Goal: Task Accomplishment & Management: Complete application form

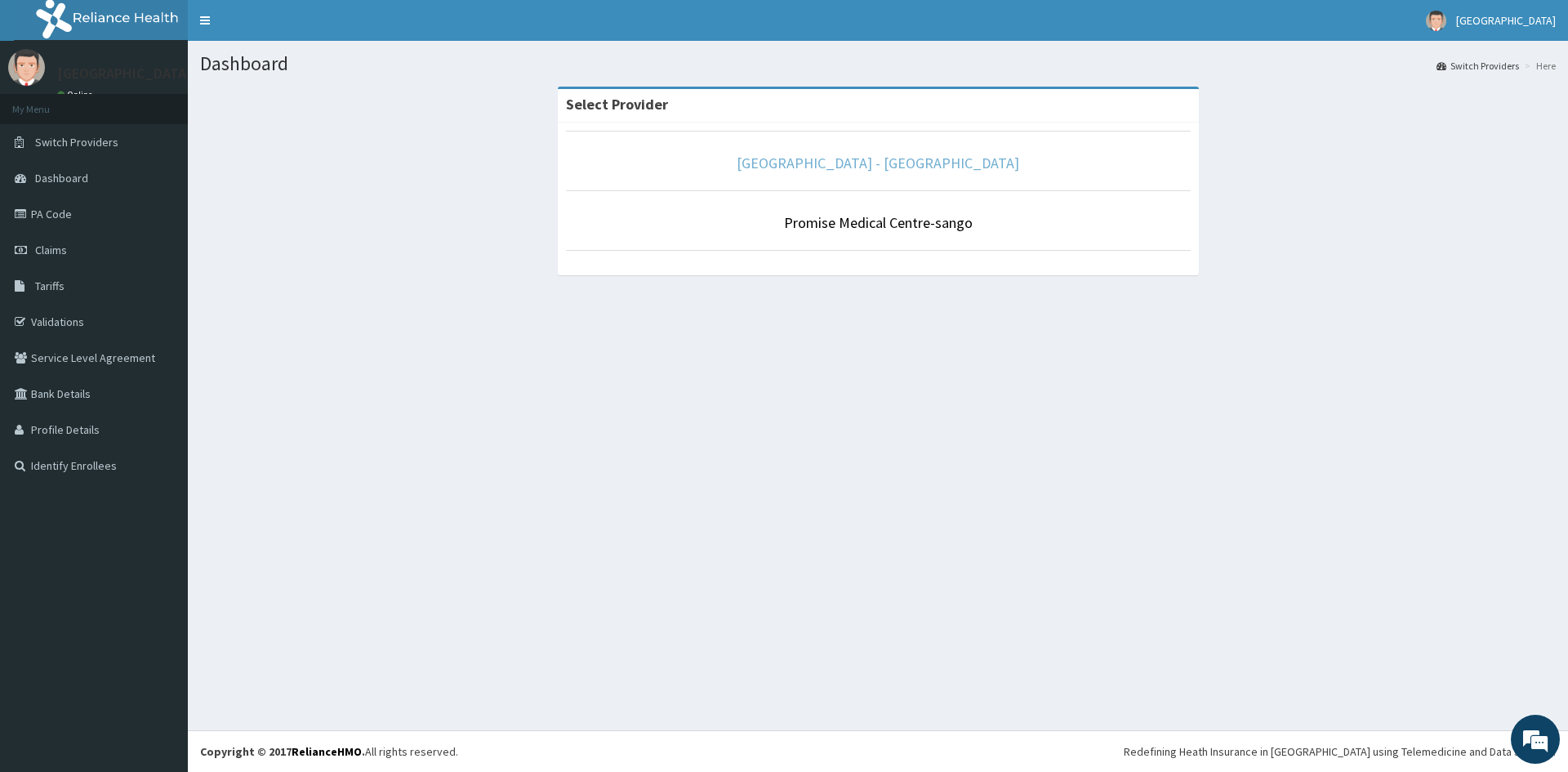
click at [940, 166] on link "[GEOGRAPHIC_DATA] - [GEOGRAPHIC_DATA]" at bounding box center [878, 163] width 282 height 19
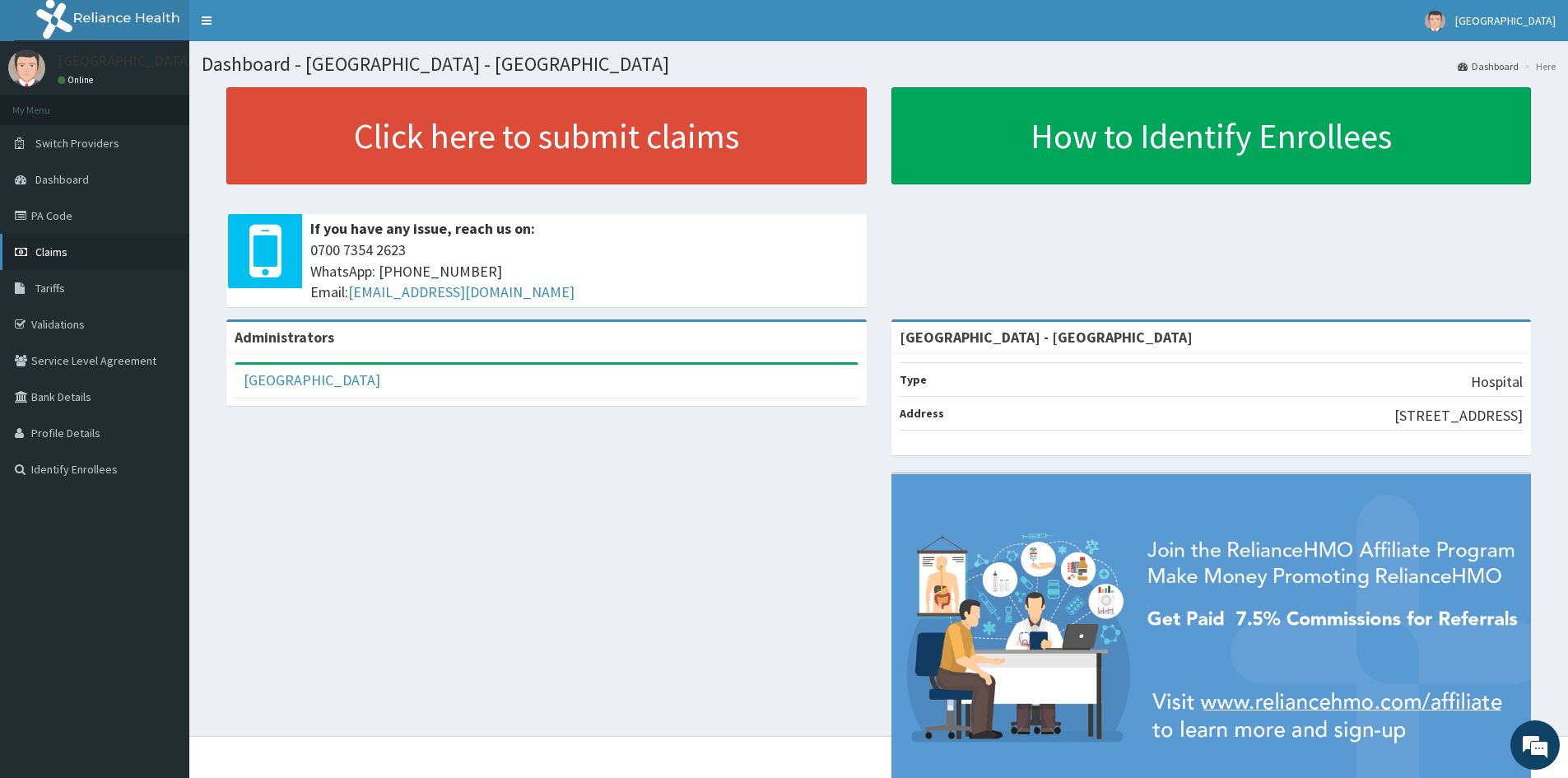
click at [76, 245] on link "Claims" at bounding box center [95, 252] width 189 height 36
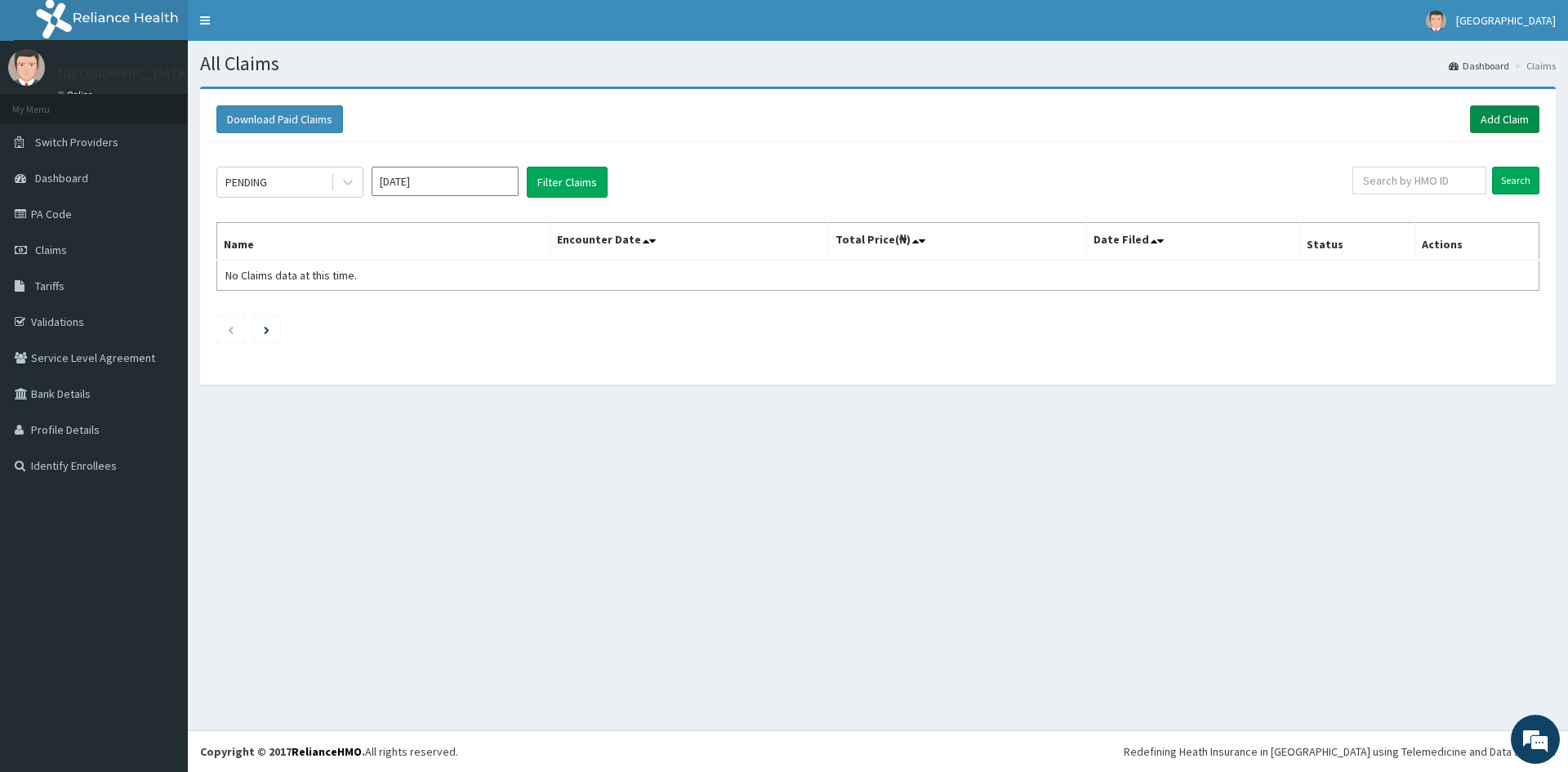
click at [1497, 121] on link "Add Claim" at bounding box center [1504, 119] width 69 height 28
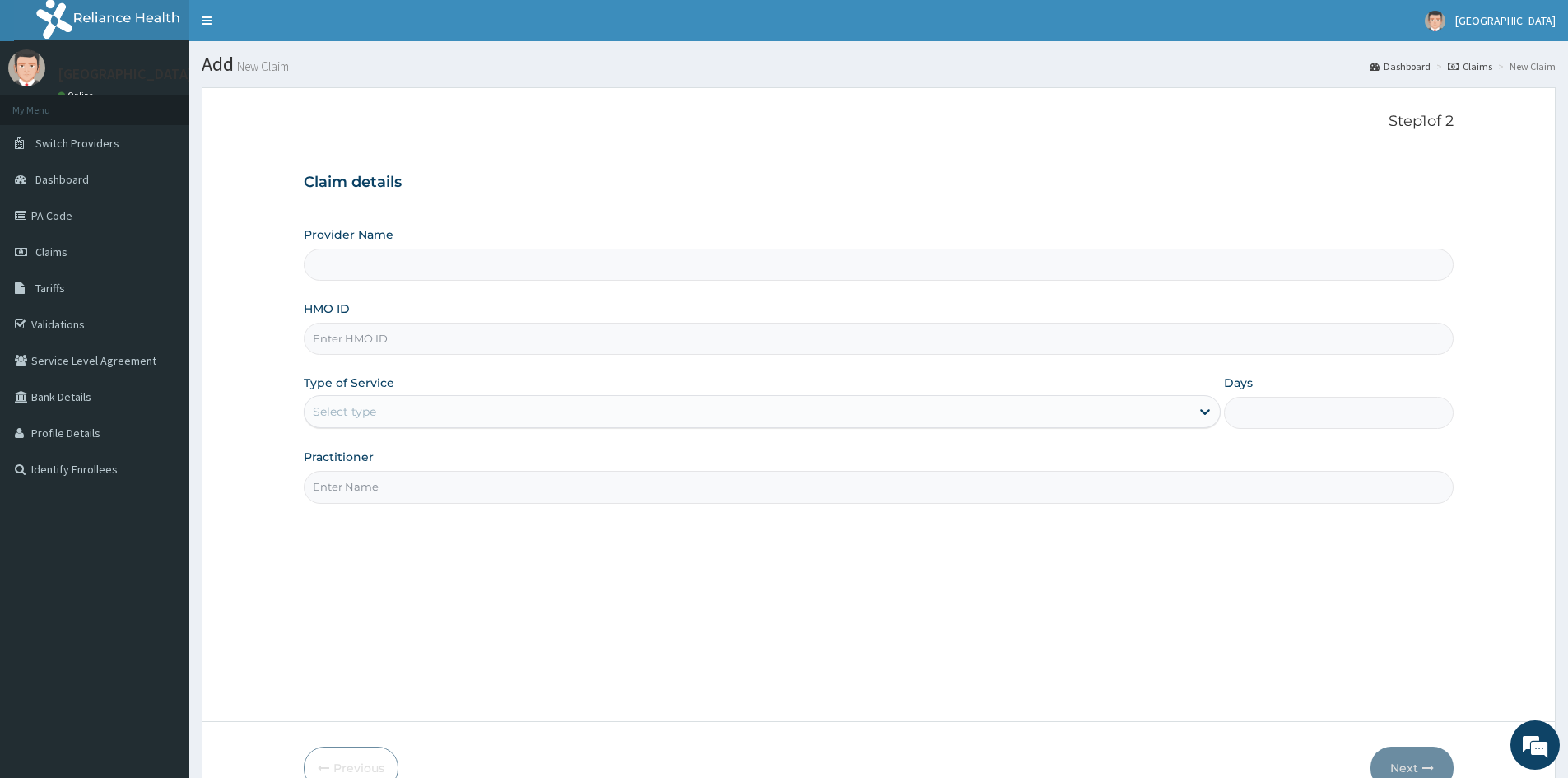
type input "Promise Medical Centre - Dopemu"
click at [465, 271] on input "Promise Medical Centre - Dopemu" at bounding box center [879, 264] width 1150 height 32
click at [458, 338] on input "HMO ID" at bounding box center [879, 338] width 1150 height 32
paste input "GAI/10001/A"
type input "GAI/10001/A"
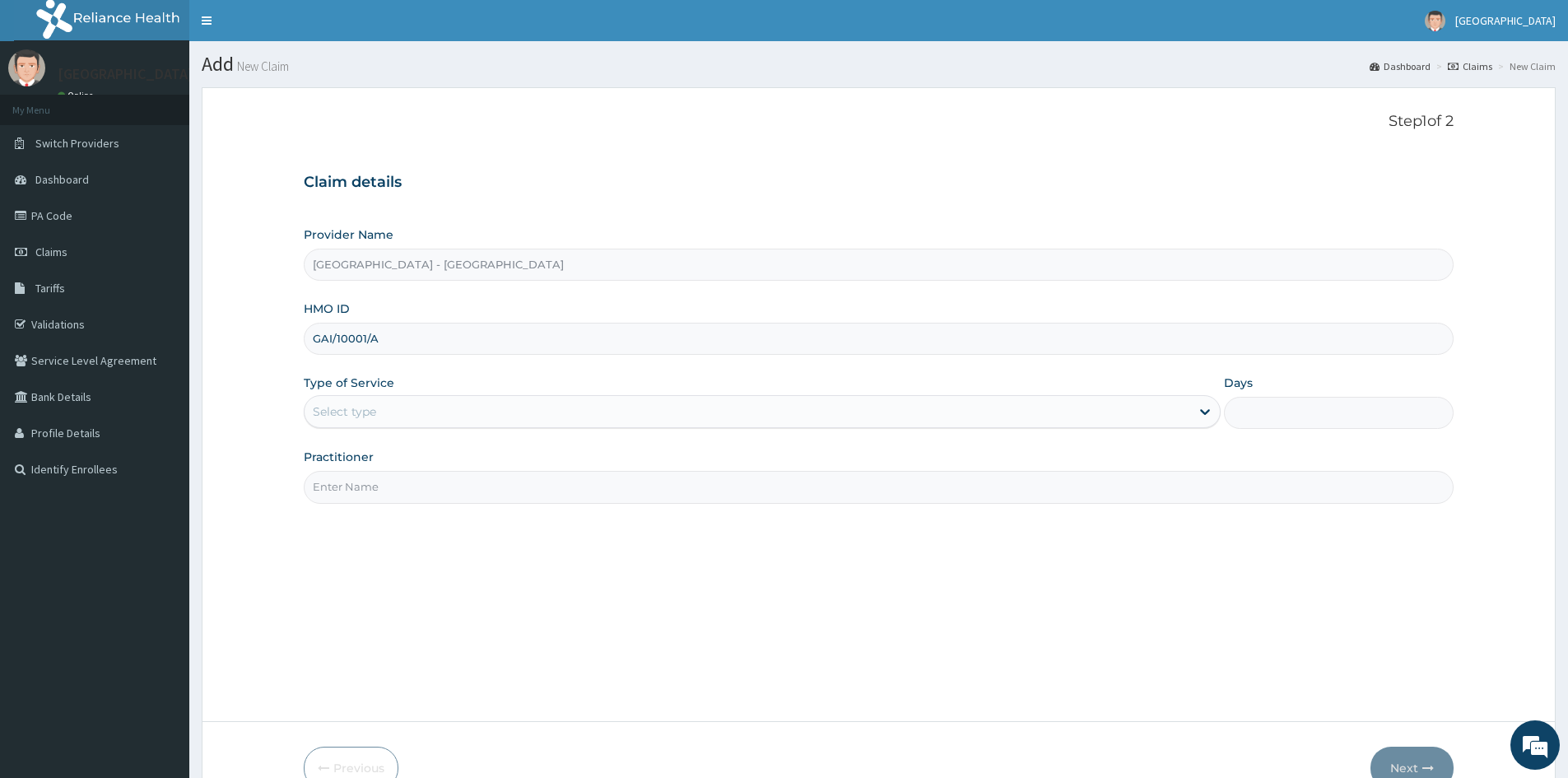
click at [456, 419] on div "Select type" at bounding box center [747, 411] width 885 height 27
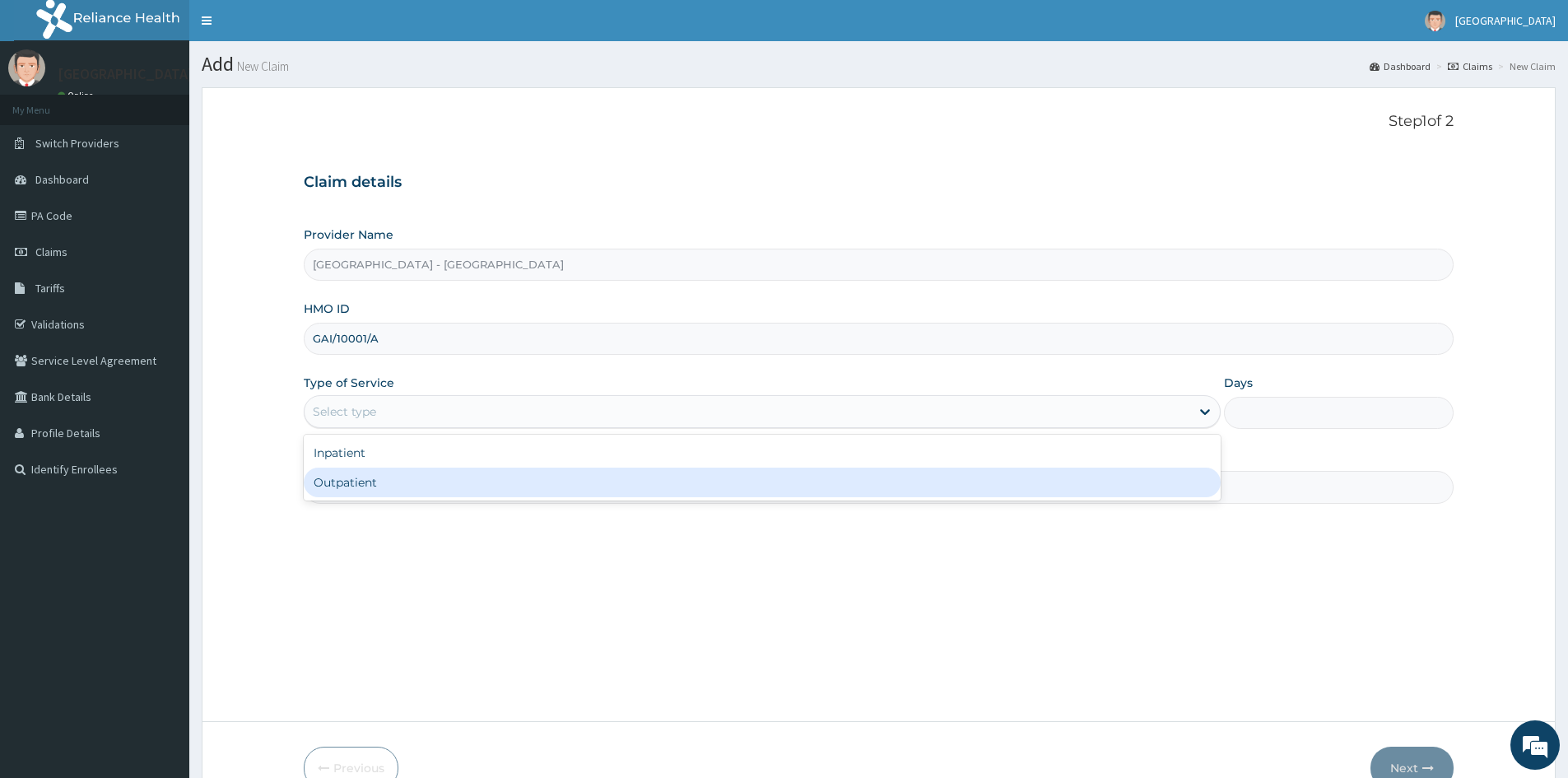
click at [448, 490] on div "Outpatient" at bounding box center [762, 482] width 917 height 29
type input "1"
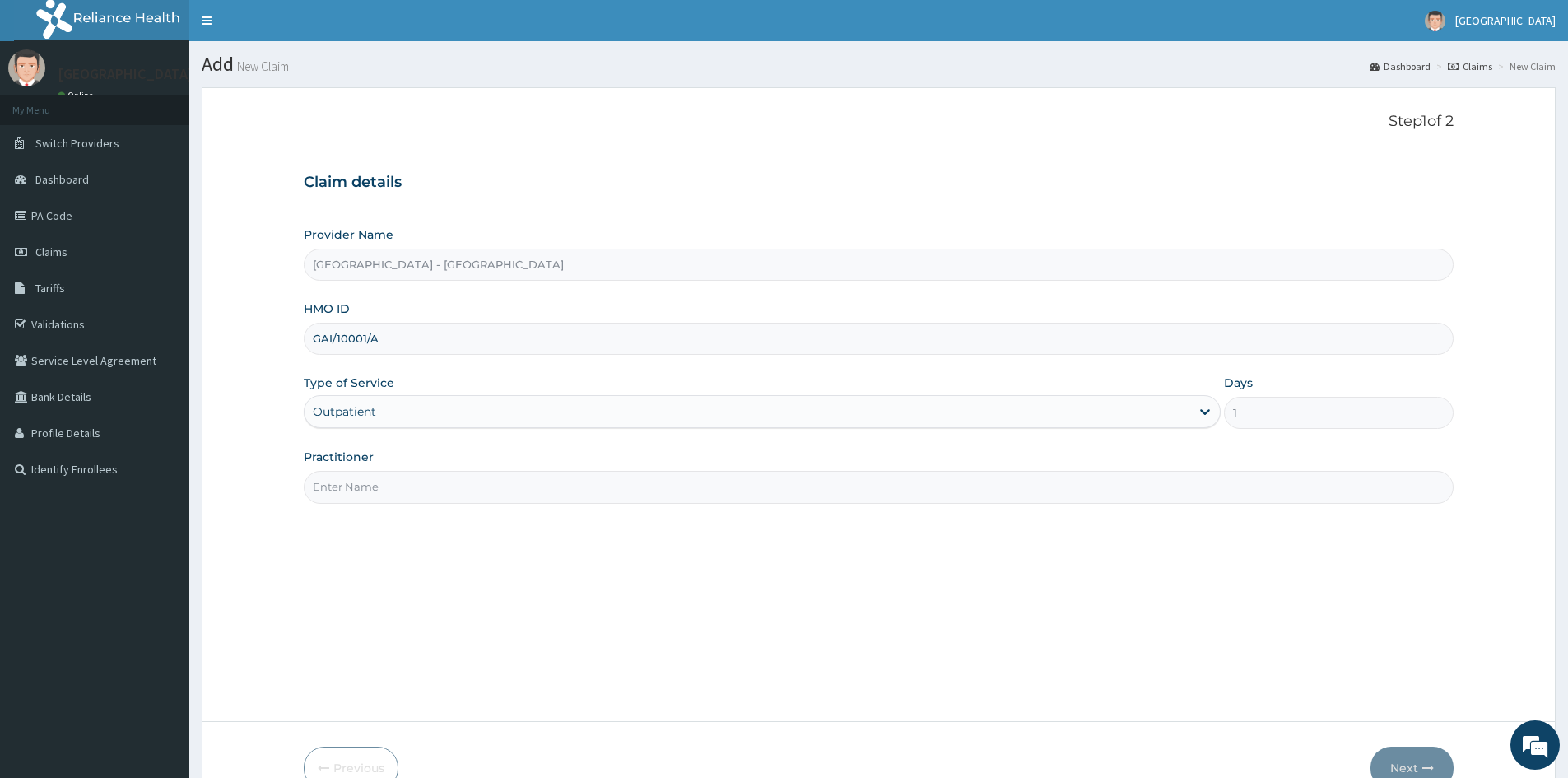
click at [446, 492] on input "Practitioner" at bounding box center [879, 487] width 1150 height 32
type input "DR EMMANUEL"
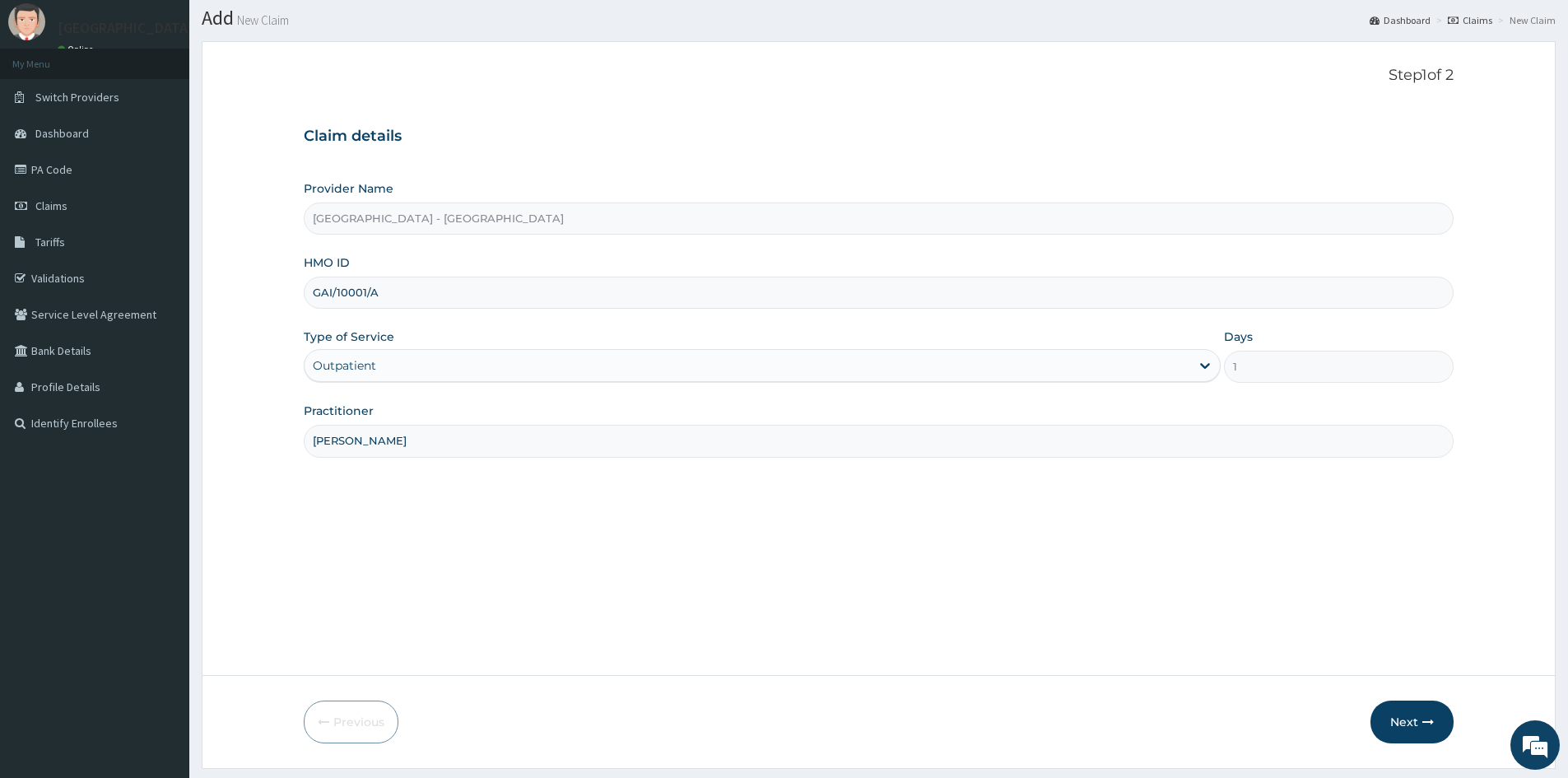
scroll to position [91, 0]
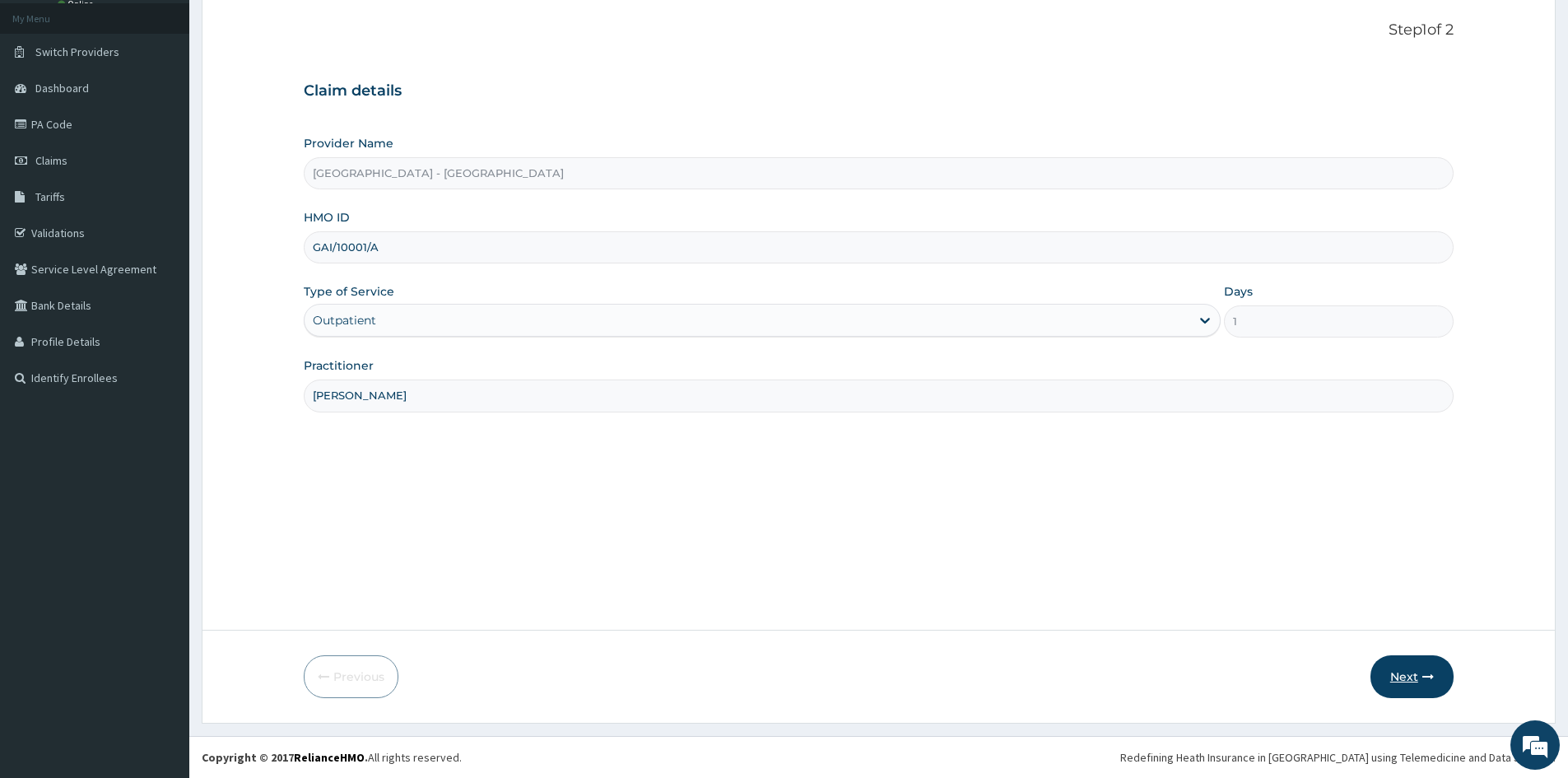
click at [1419, 679] on button "Next" at bounding box center [1412, 677] width 83 height 43
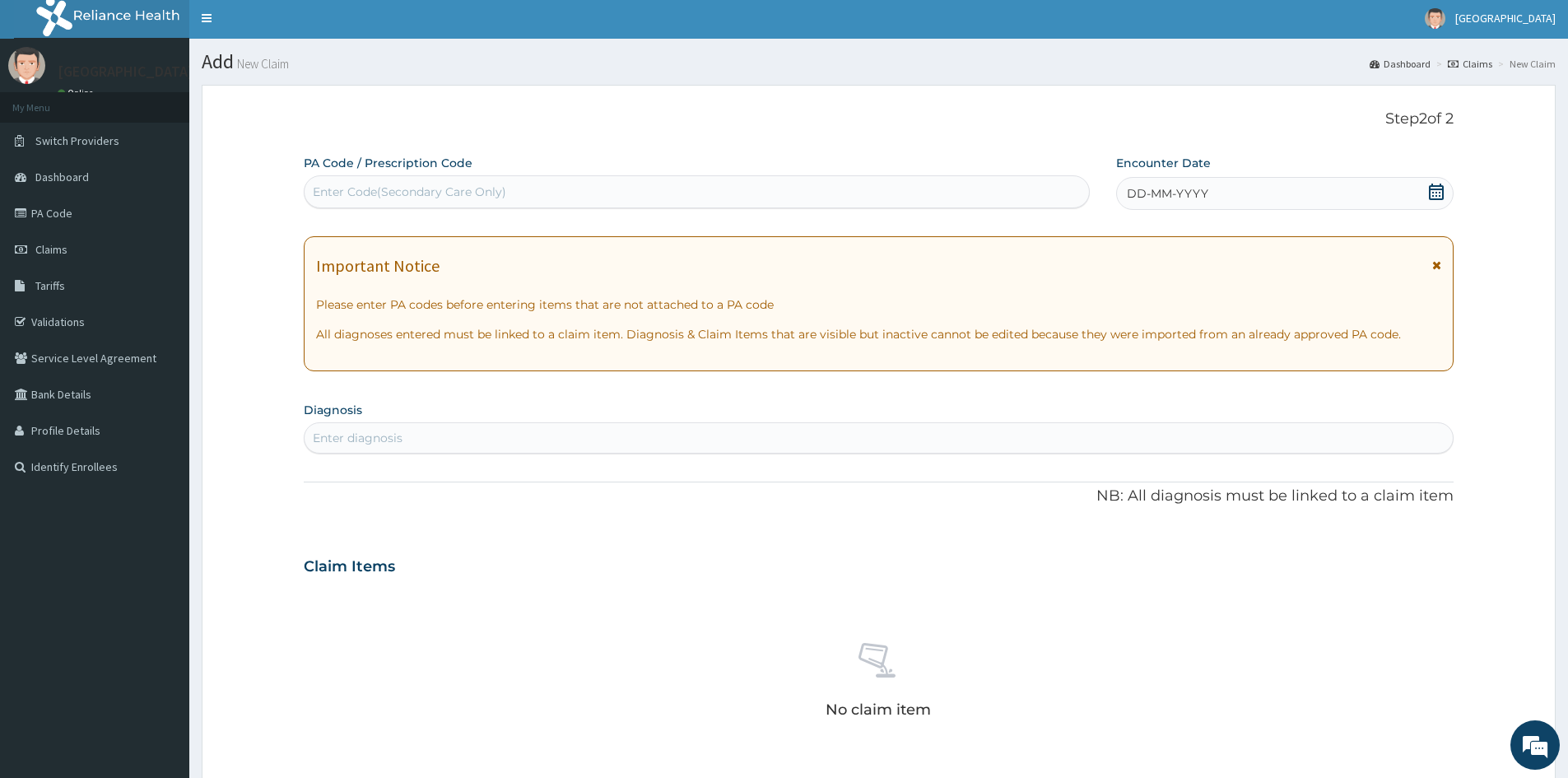
scroll to position [0, 0]
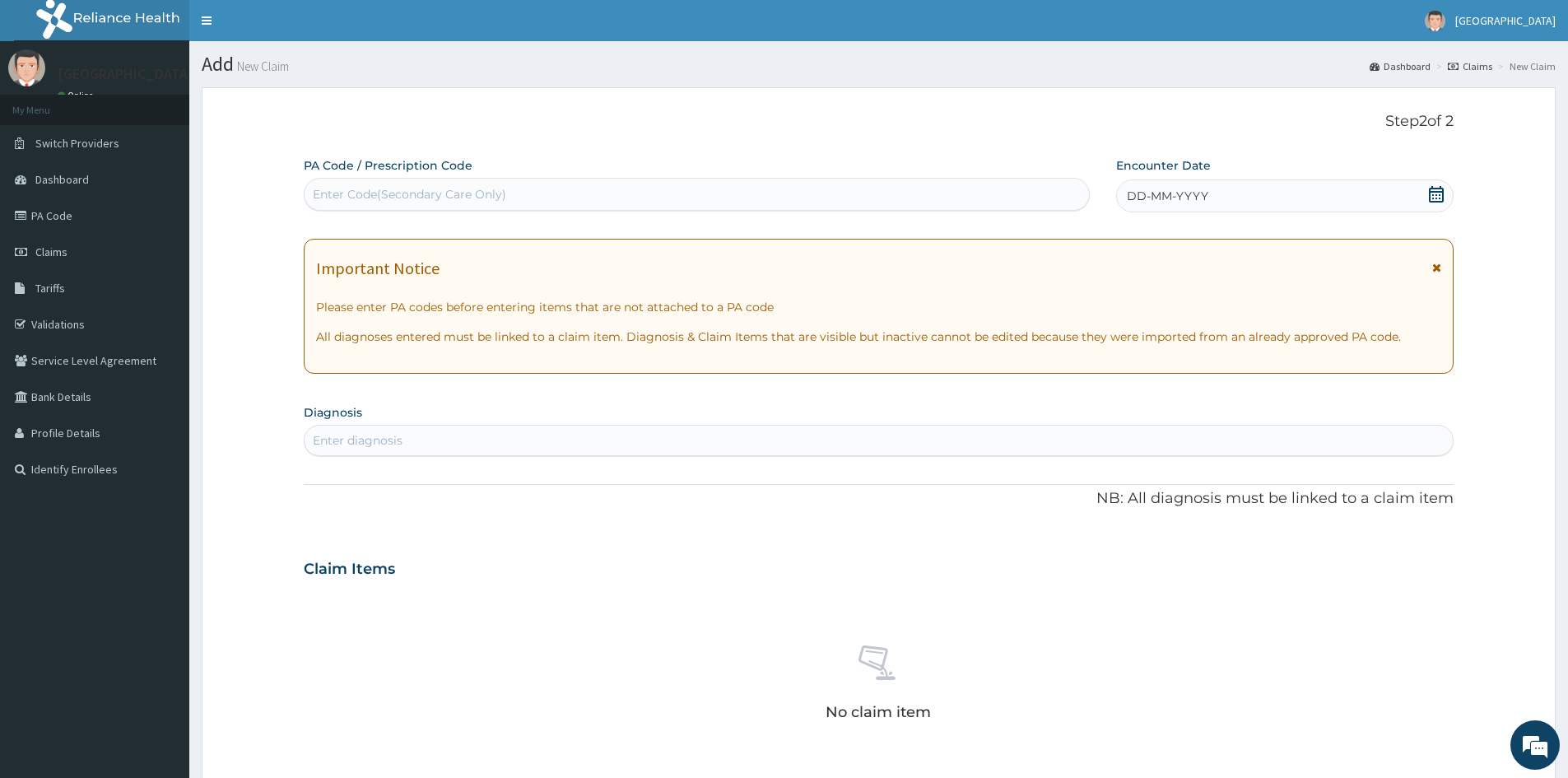
click at [548, 201] on div "Enter Code(Secondary Care Only)" at bounding box center [696, 194] width 784 height 27
drag, startPoint x: 548, startPoint y: 200, endPoint x: 649, endPoint y: 141, distance: 117.0
click at [651, 141] on div "Step 2 of 2 PA Code / Prescription Code Select is focused ,type to refine list,…" at bounding box center [879, 552] width 1150 height 879
click at [582, 190] on div "Enter Code(Secondary Care Only)" at bounding box center [696, 194] width 784 height 27
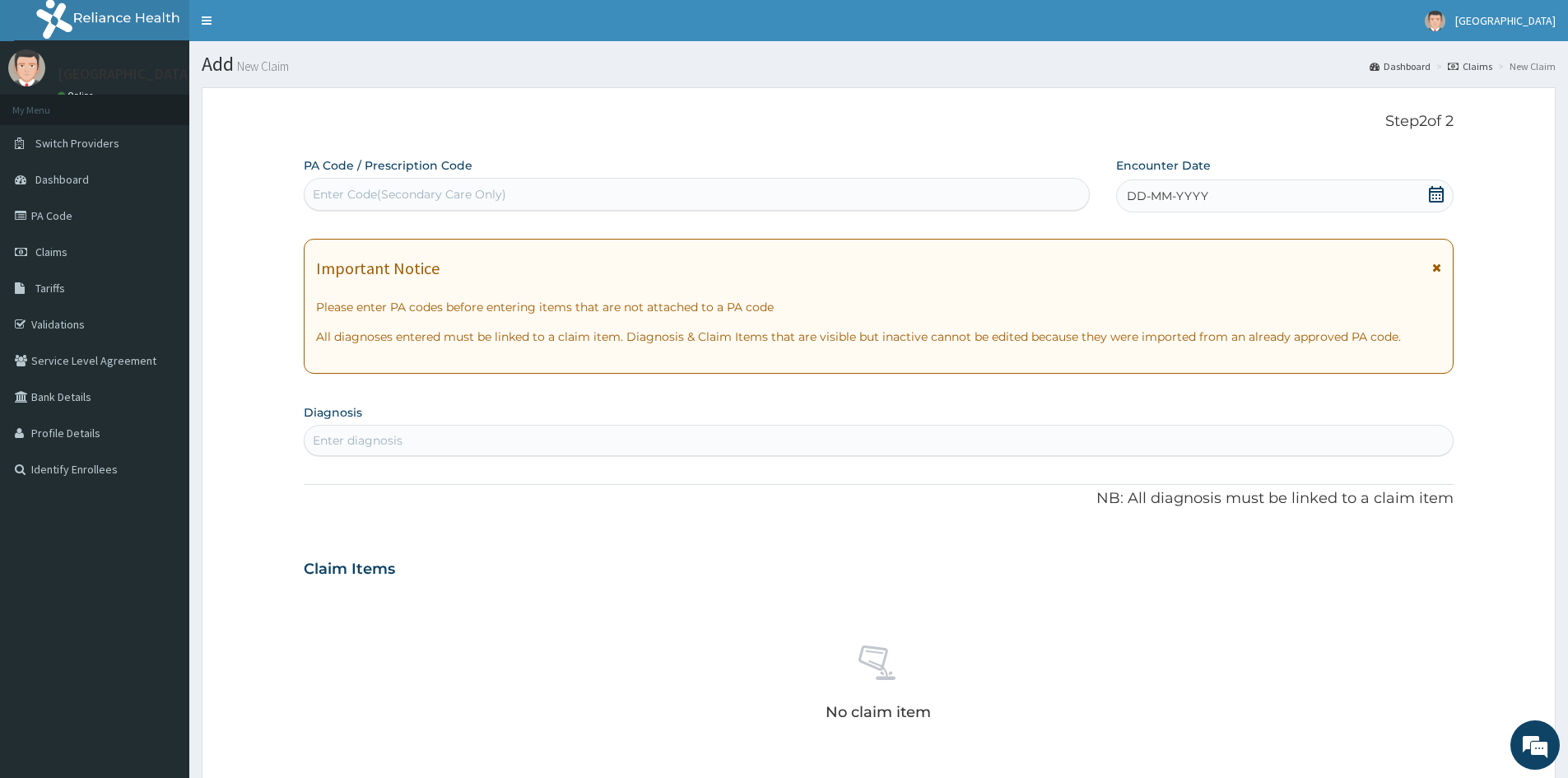
click at [582, 190] on div "Enter Code(Secondary Care Only)" at bounding box center [696, 194] width 784 height 27
click at [583, 190] on div "Enter Code(Secondary Care Only)" at bounding box center [696, 194] width 784 height 27
drag, startPoint x: 571, startPoint y: 187, endPoint x: 536, endPoint y: 174, distance: 37.3
click at [536, 173] on div "PA Code / Prescription Code Select is focused ,type to refine list, press Down …" at bounding box center [696, 184] width 786 height 53
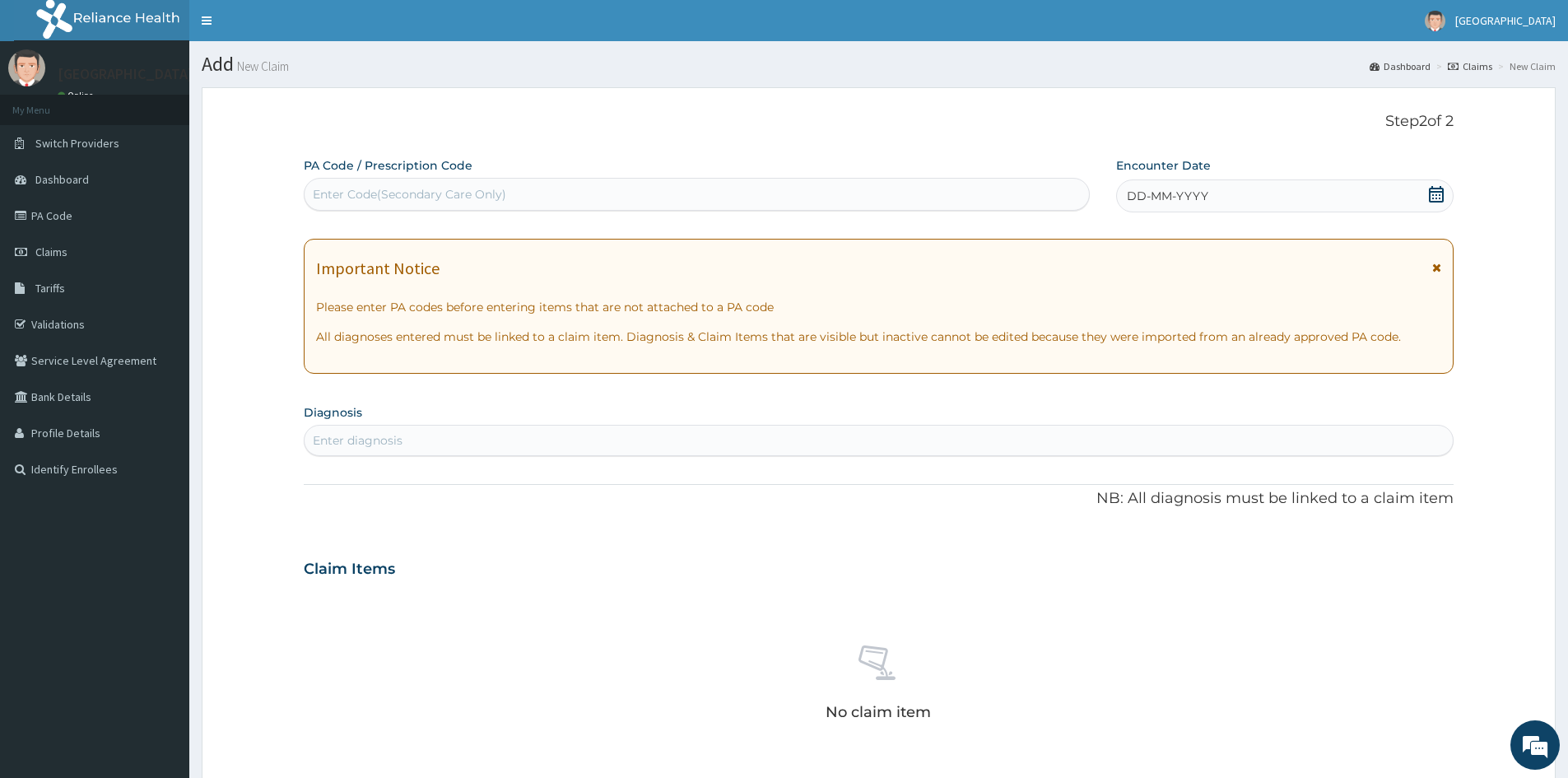
click at [536, 189] on div "Enter Code(Secondary Care Only)" at bounding box center [696, 194] width 784 height 27
click at [509, 195] on div "Enter Code(Secondary Care Only)" at bounding box center [696, 194] width 784 height 27
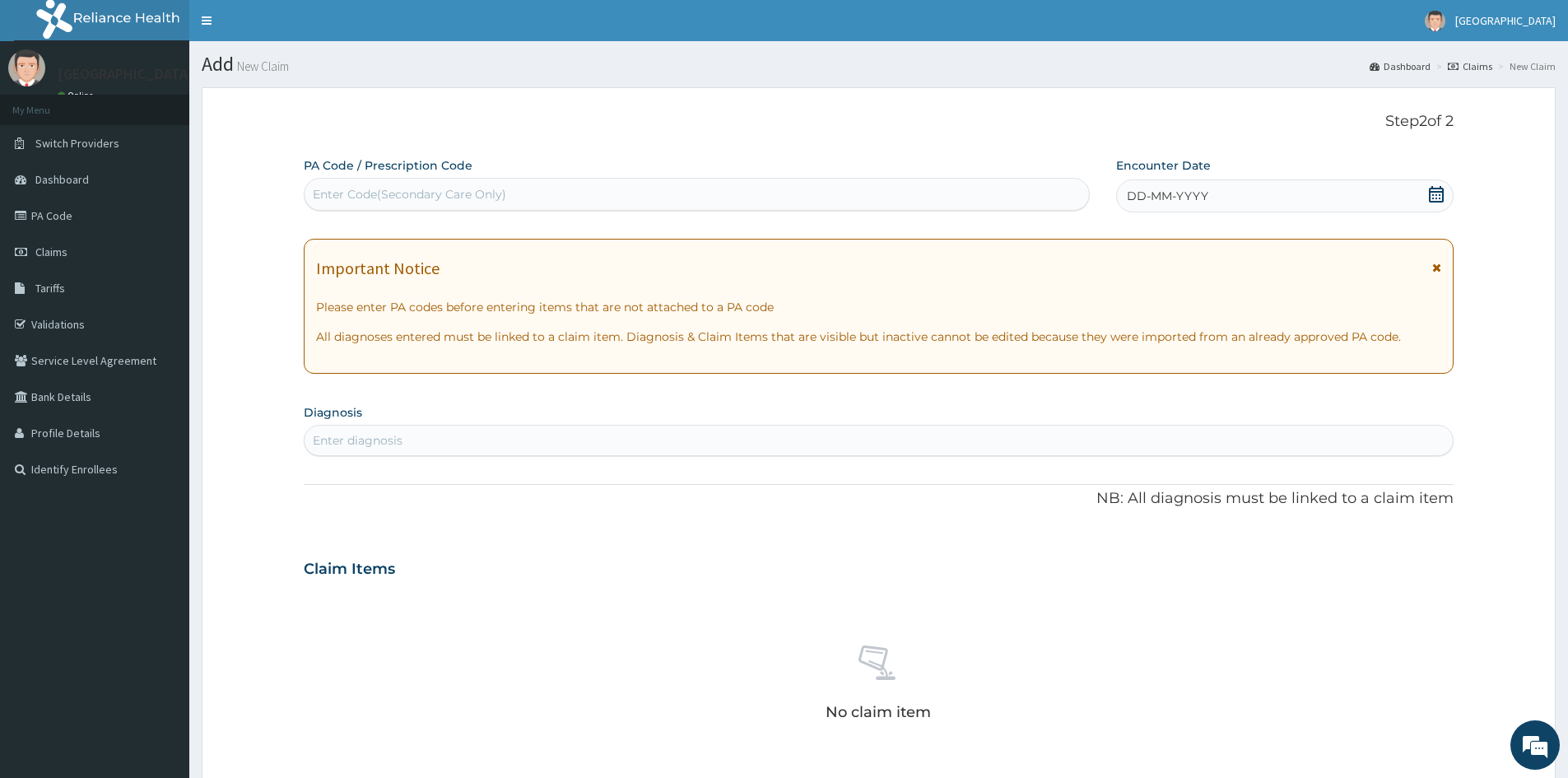
click at [530, 197] on div "Enter Code(Secondary Care Only)" at bounding box center [696, 194] width 784 height 27
drag, startPoint x: 530, startPoint y: 197, endPoint x: 708, endPoint y: 141, distance: 186.6
click at [706, 143] on div "Step 2 of 2 PA Code / Prescription Code Select is focused ,type to refine list,…" at bounding box center [879, 552] width 1150 height 879
click at [617, 196] on div "Enter Code(Secondary Care Only)" at bounding box center [696, 194] width 784 height 27
drag, startPoint x: 616, startPoint y: 198, endPoint x: 619, endPoint y: 142, distance: 56.1
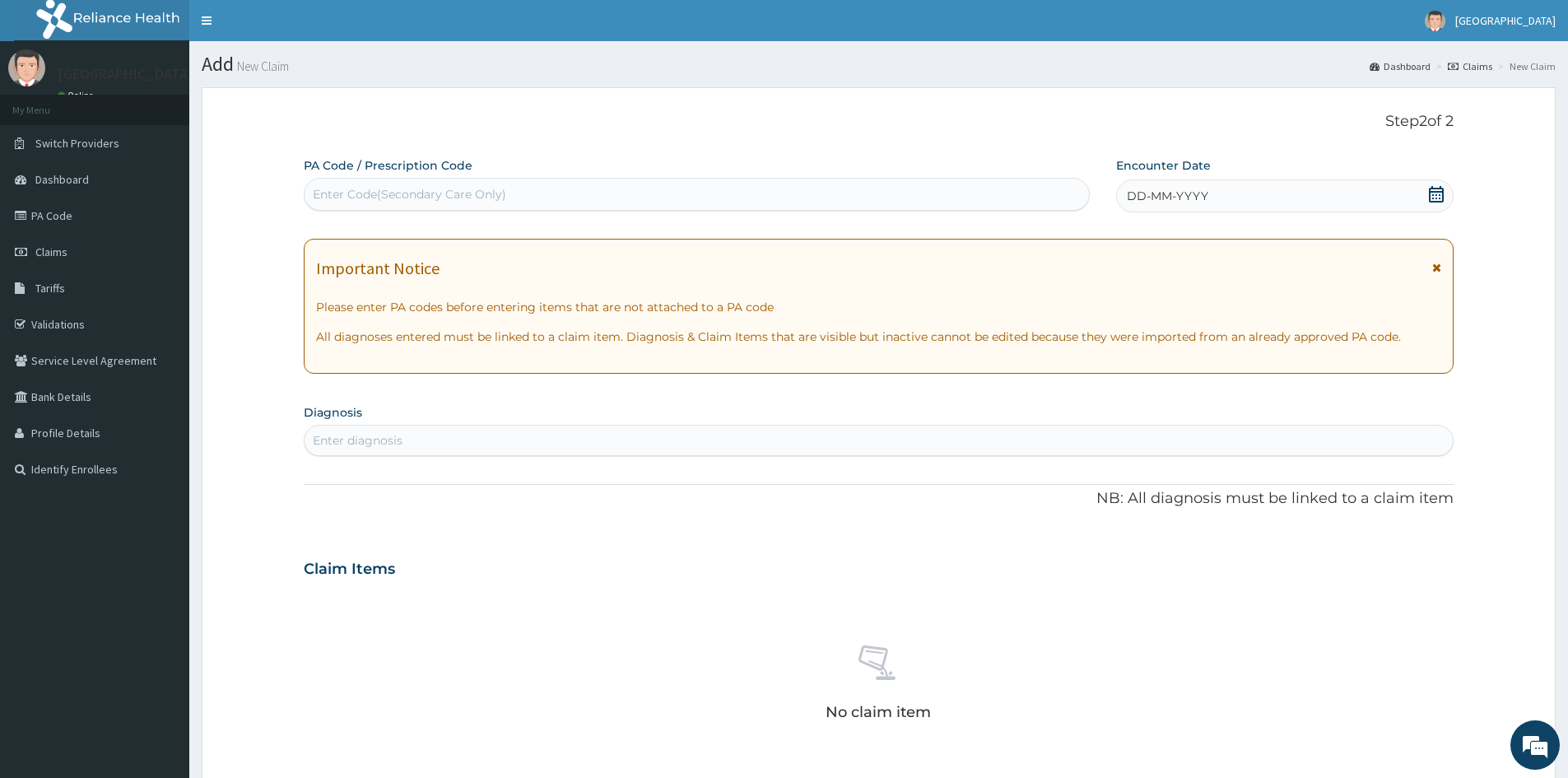
click at [619, 142] on div "Step 2 of 2 PA Code / Prescription Code Enter Code(Secondary Care Only) Encount…" at bounding box center [879, 552] width 1150 height 879
click at [589, 191] on div "Enter Code(Secondary Care Only)" at bounding box center [696, 194] width 784 height 27
paste input "PA/ED7B64"
type input "PA/ED7B64"
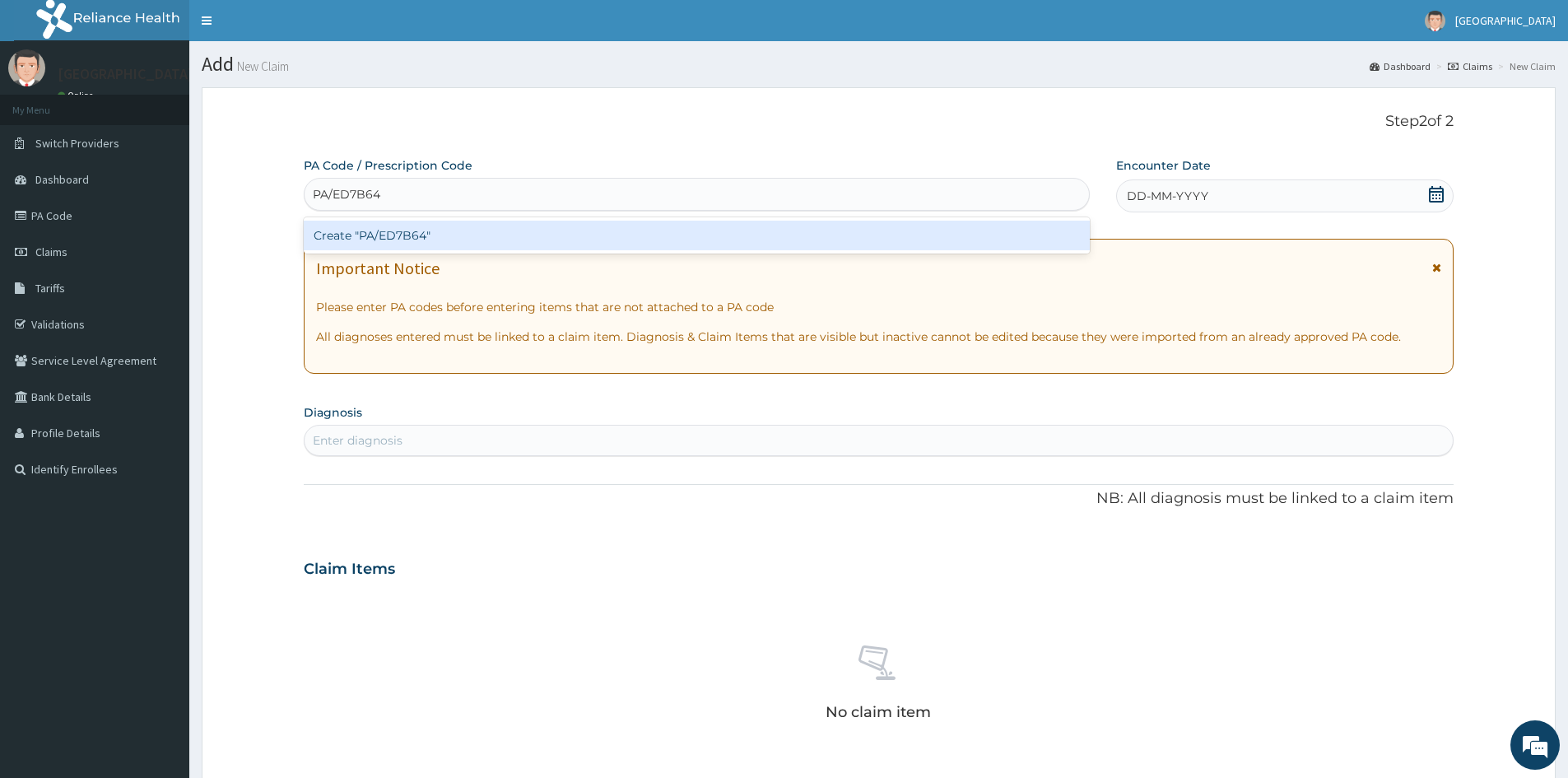
click at [469, 230] on div "Create "PA/ED7B64"" at bounding box center [696, 236] width 786 height 29
